Goal: Task Accomplishment & Management: Use online tool/utility

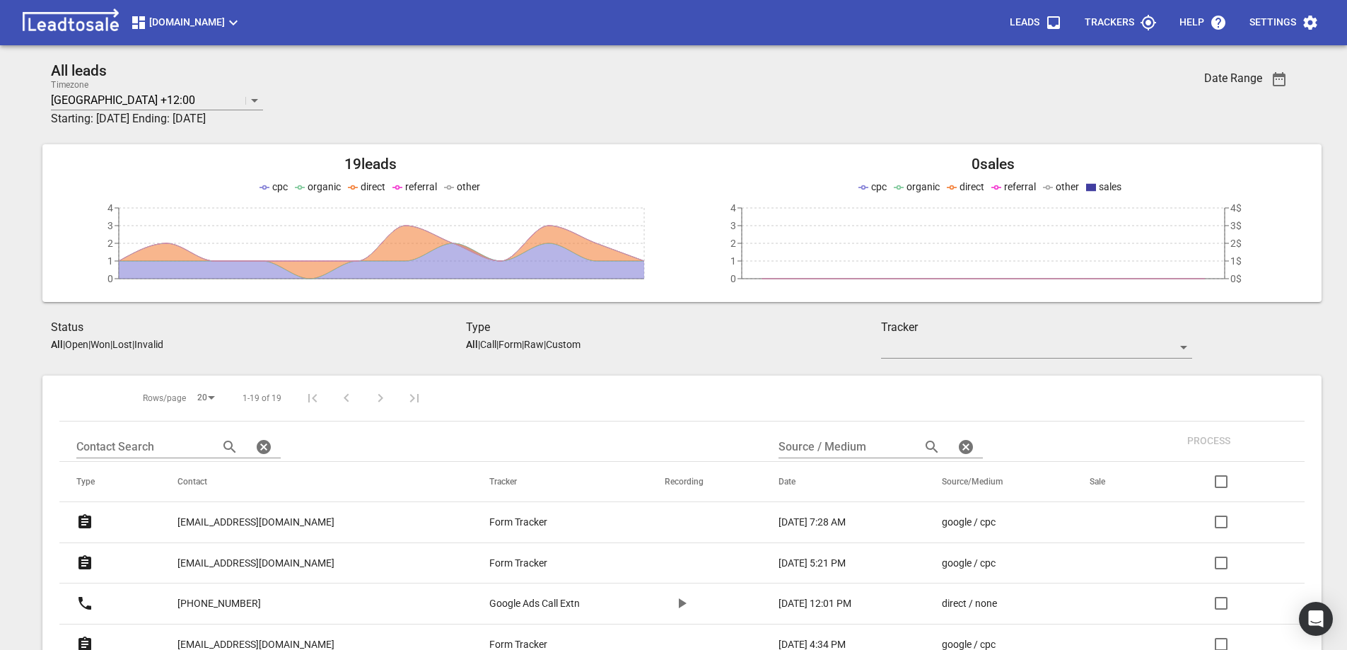
scroll to position [424, 0]
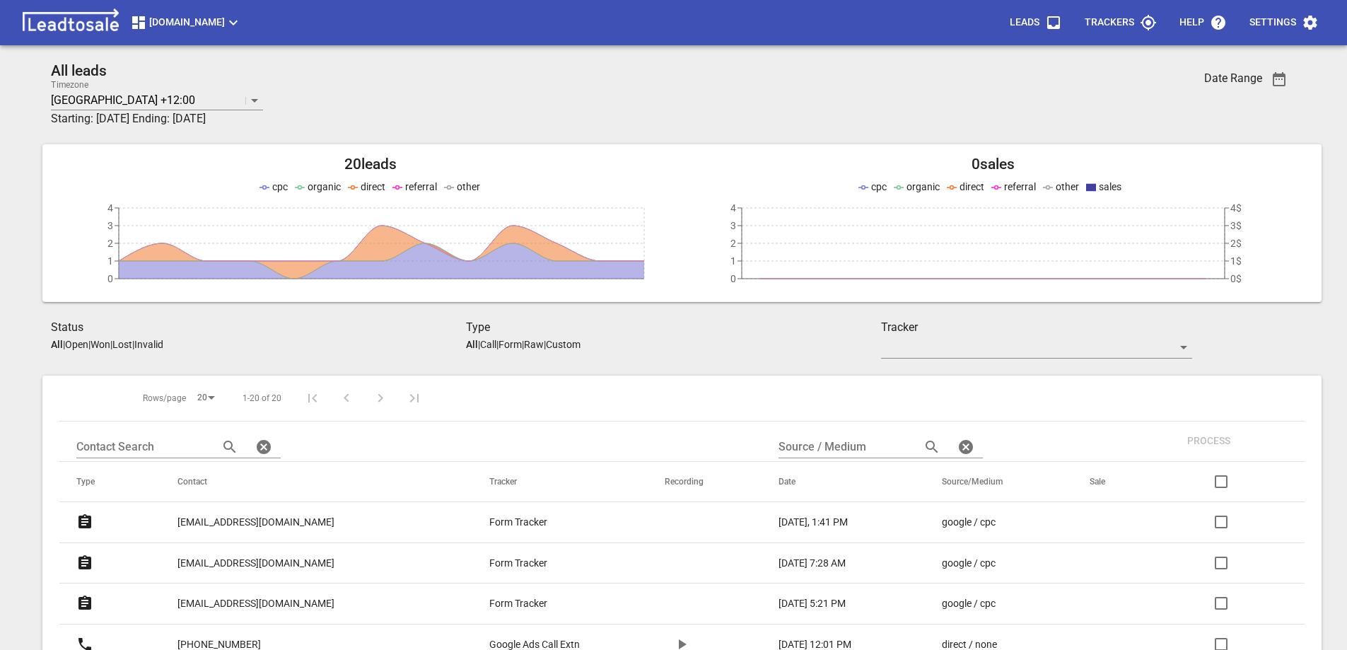
scroll to position [424, 0]
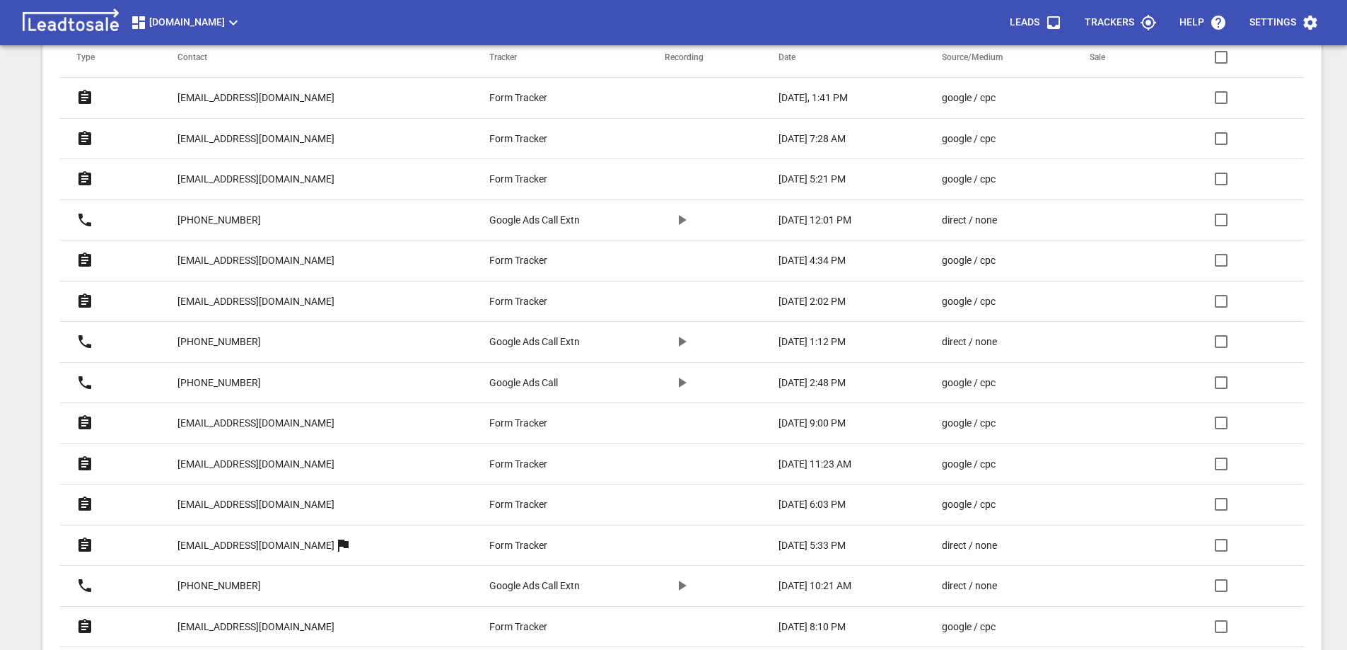
click at [240, 95] on p "[EMAIL_ADDRESS][DOMAIN_NAME]" at bounding box center [255, 98] width 157 height 15
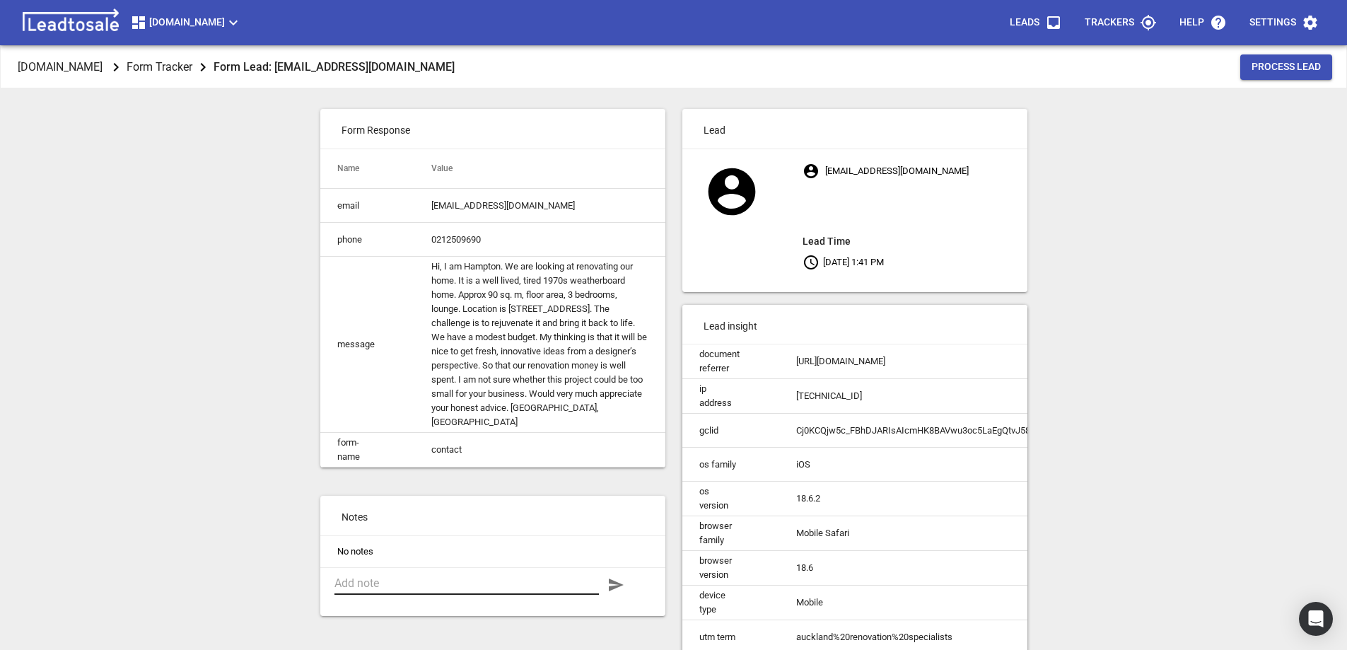
click at [449, 590] on textarea at bounding box center [466, 582] width 264 height 13
click at [450, 603] on textarea "Phone call to [GEOGRAPHIC_DATA]. Int. reno's to Kitchen, Bathroom & Living Rm. …" at bounding box center [466, 589] width 264 height 27
click at [465, 617] on textarea "Phone call to [GEOGRAPHIC_DATA]. Int. reno's to Kitchen, Bathroom & Living Rm. …" at bounding box center [466, 596] width 264 height 40
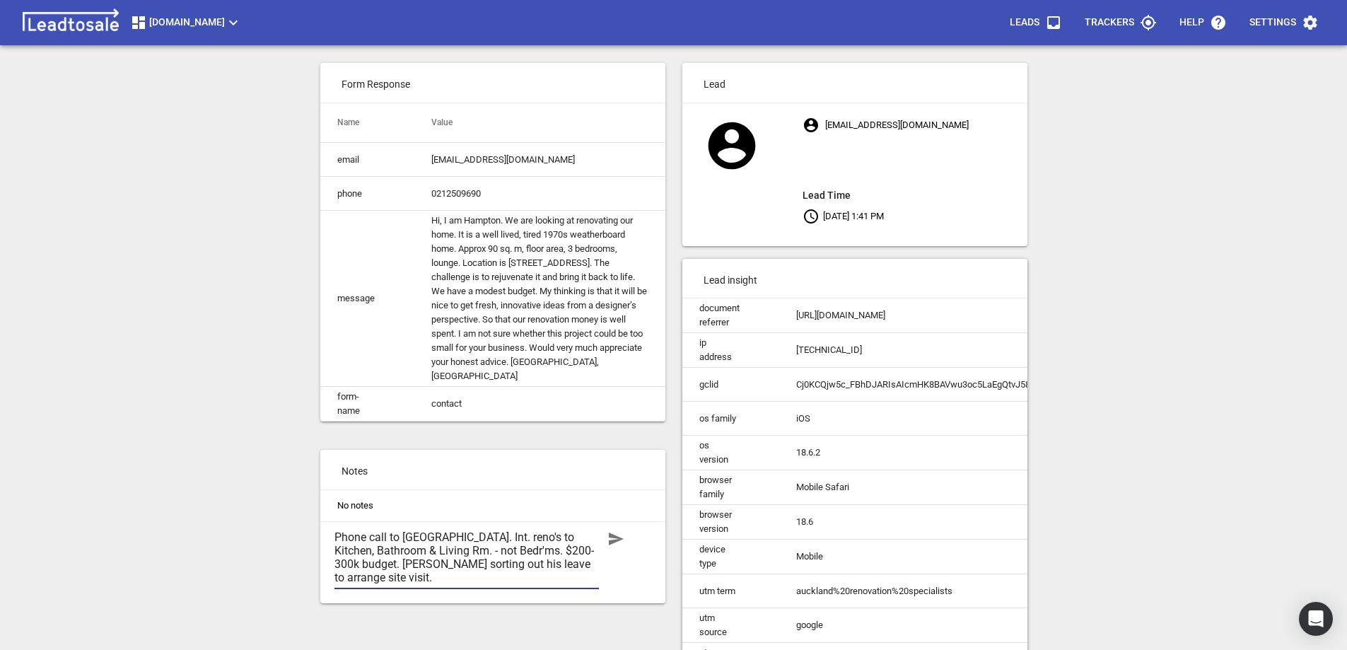
scroll to position [71, 0]
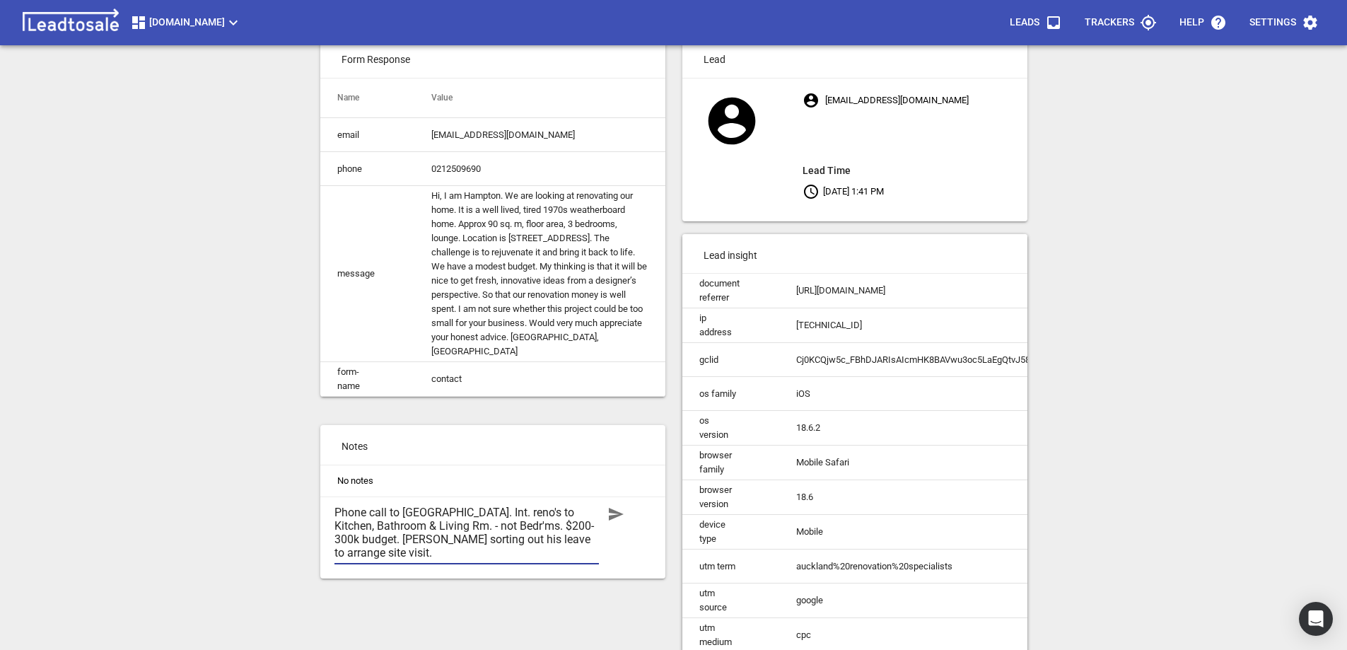
type textarea "Phone call to Hampton. Int. reno's to Kitchen, Bathroom & Living Rm. - not Bedr…"
click at [615, 523] on icon "button" at bounding box center [615, 514] width 17 height 17
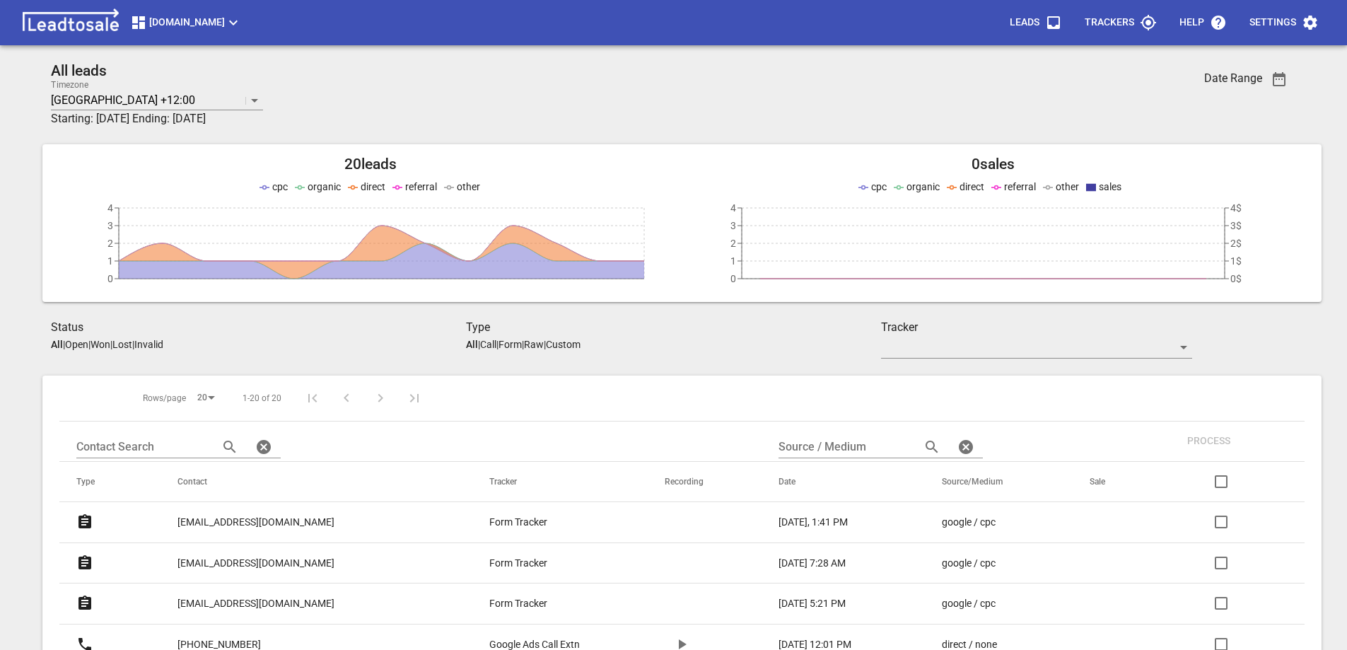
scroll to position [424, 0]
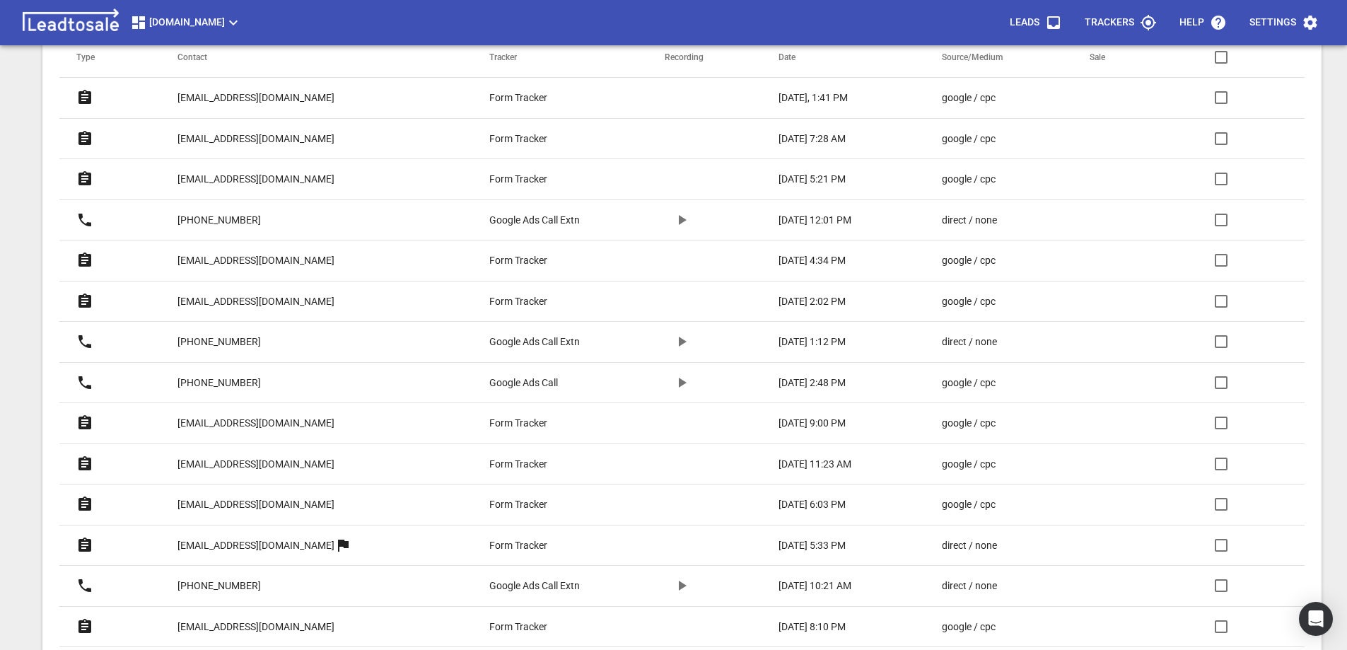
click at [240, 422] on p "[EMAIL_ADDRESS][DOMAIN_NAME]" at bounding box center [255, 423] width 157 height 15
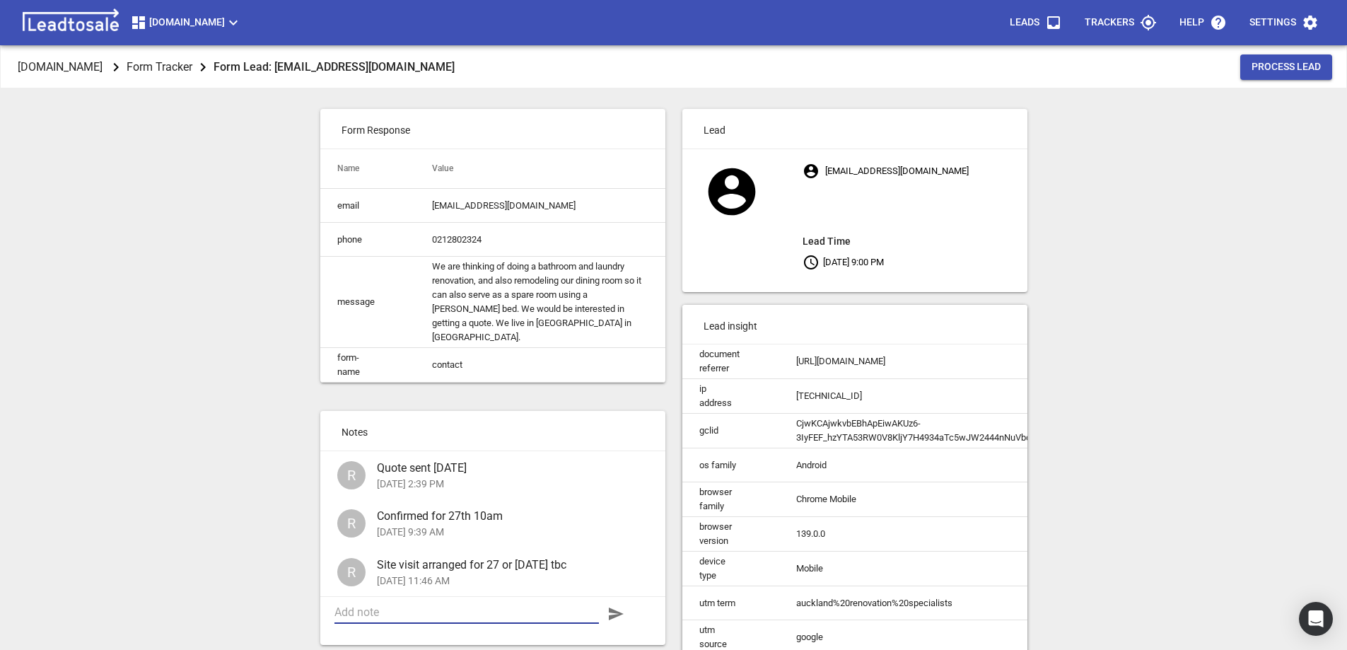
click at [414, 607] on textarea at bounding box center [466, 611] width 264 height 13
type textarea "Question from Kathryn re further costs. Email sent re BC fees, Engineer, Counci…"
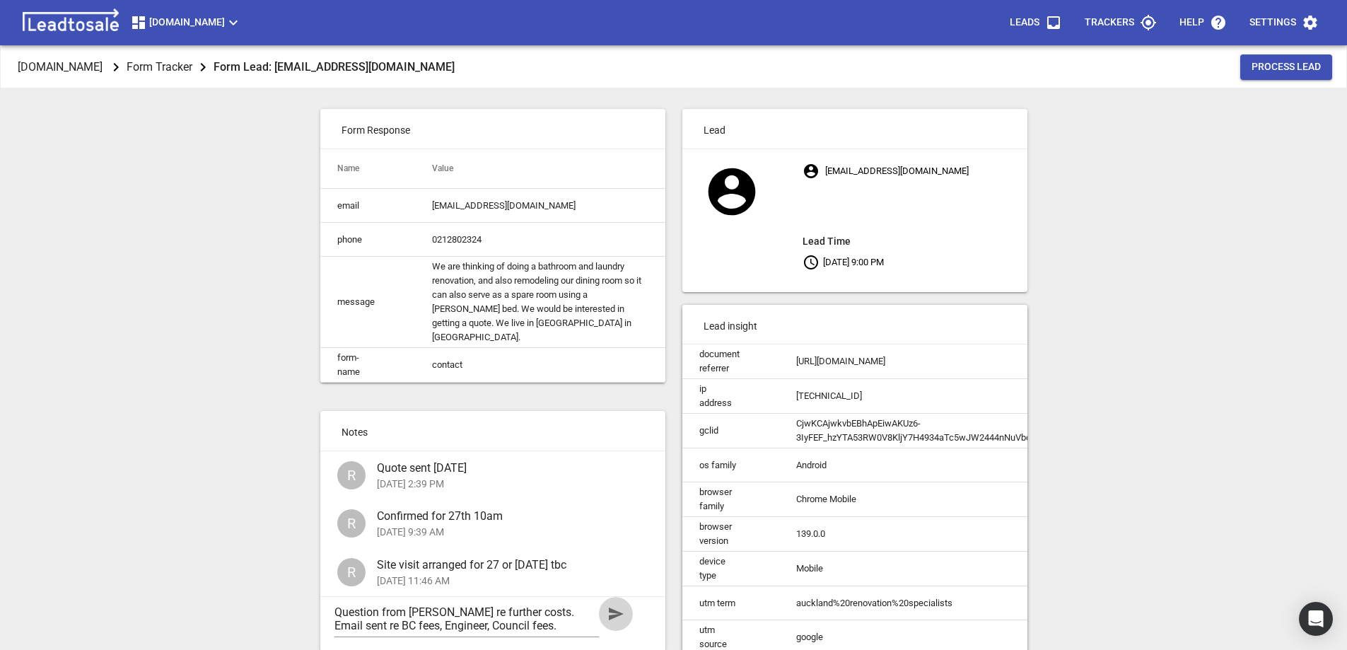
click at [615, 612] on icon "button" at bounding box center [616, 613] width 15 height 13
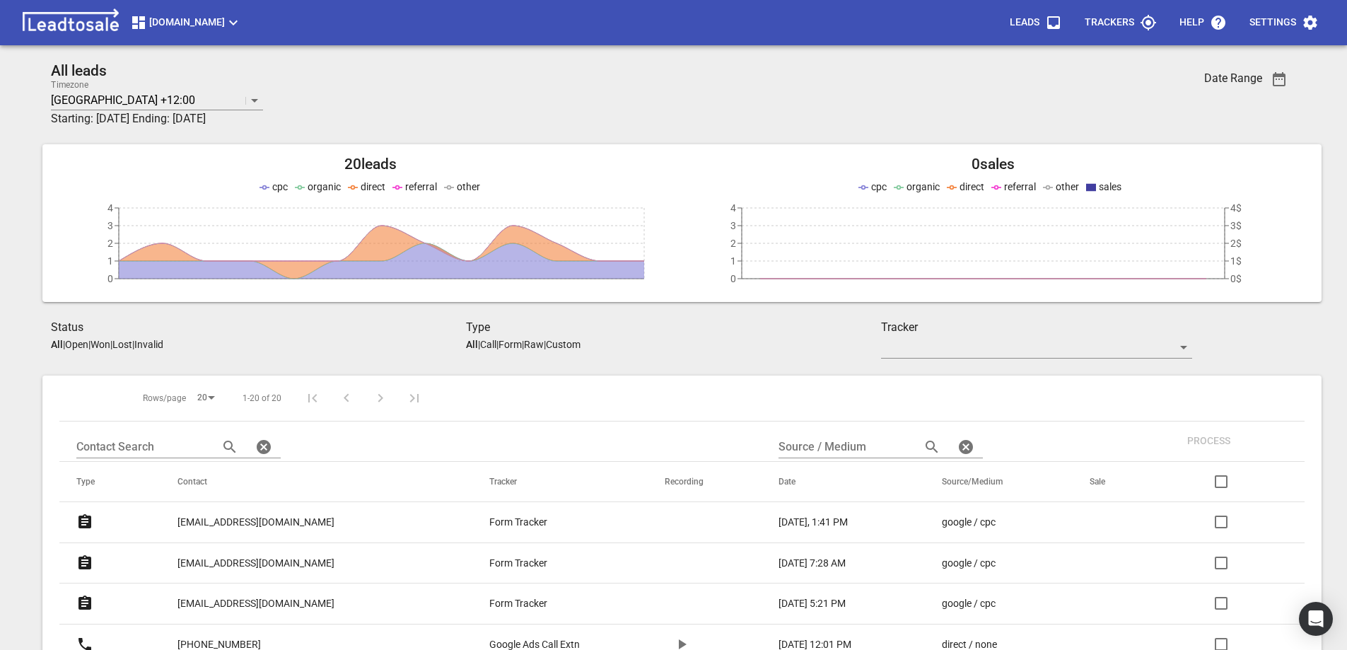
click at [305, 326] on h3 "Status" at bounding box center [258, 327] width 415 height 17
